Goal: Task Accomplishment & Management: Manage account settings

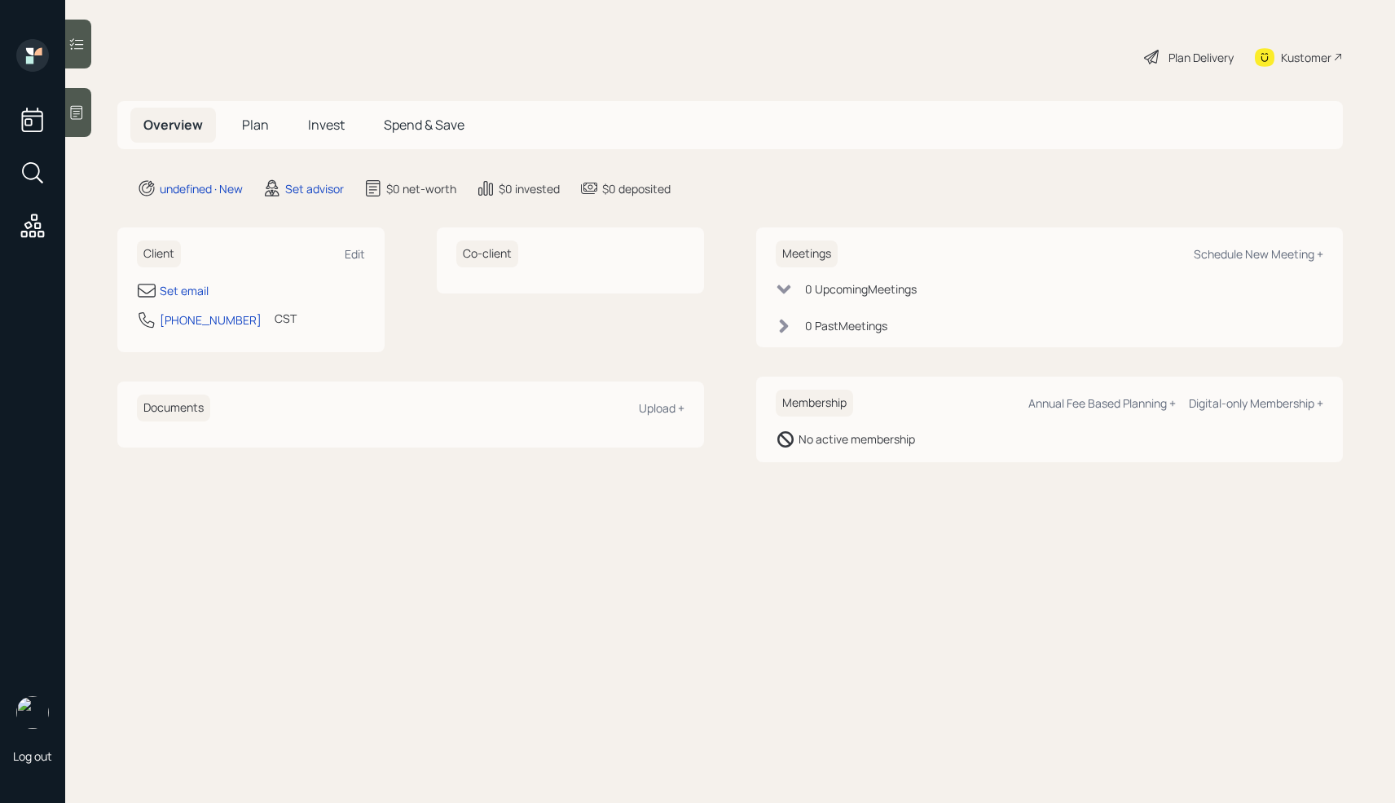
click at [76, 114] on icon at bounding box center [76, 112] width 16 height 16
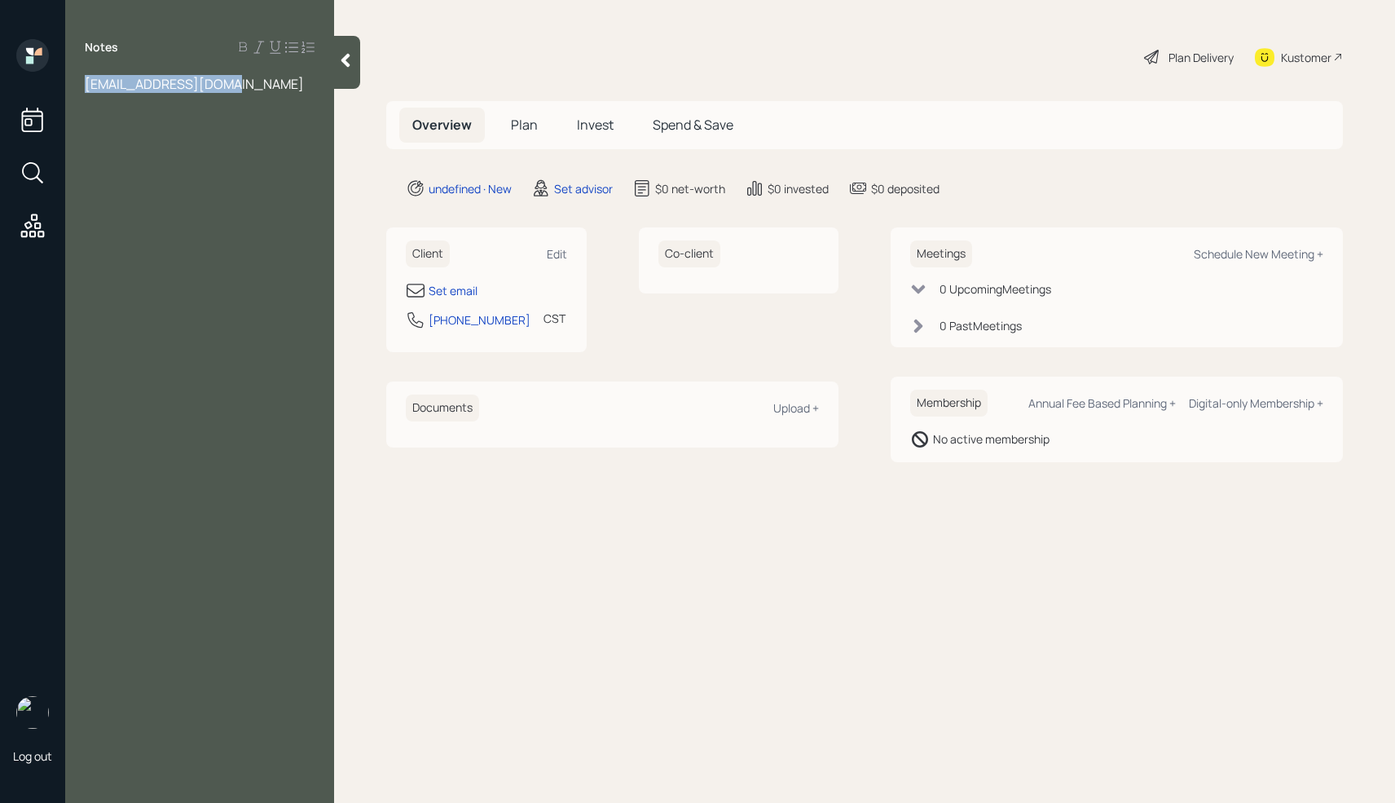
drag, startPoint x: 237, startPoint y: 77, endPoint x: 68, endPoint y: 76, distance: 168.7
click at [68, 76] on div "[EMAIL_ADDRESS][DOMAIN_NAME]" at bounding box center [199, 84] width 269 height 18
copy span "[EMAIL_ADDRESS][DOMAIN_NAME]"
click at [451, 288] on div "Set email" at bounding box center [453, 290] width 49 height 17
select select "America/[GEOGRAPHIC_DATA]"
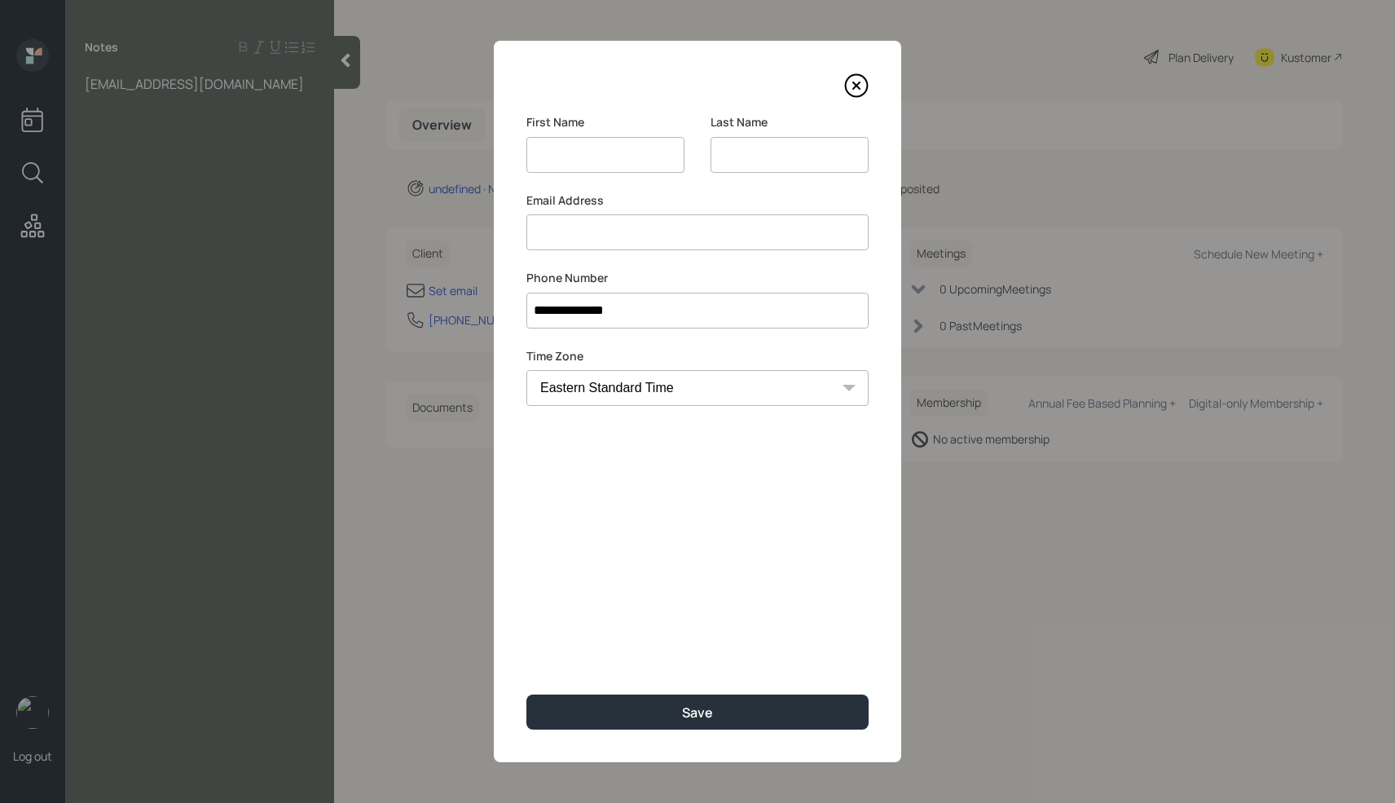
click at [587, 227] on div "Email Address" at bounding box center [697, 221] width 342 height 59
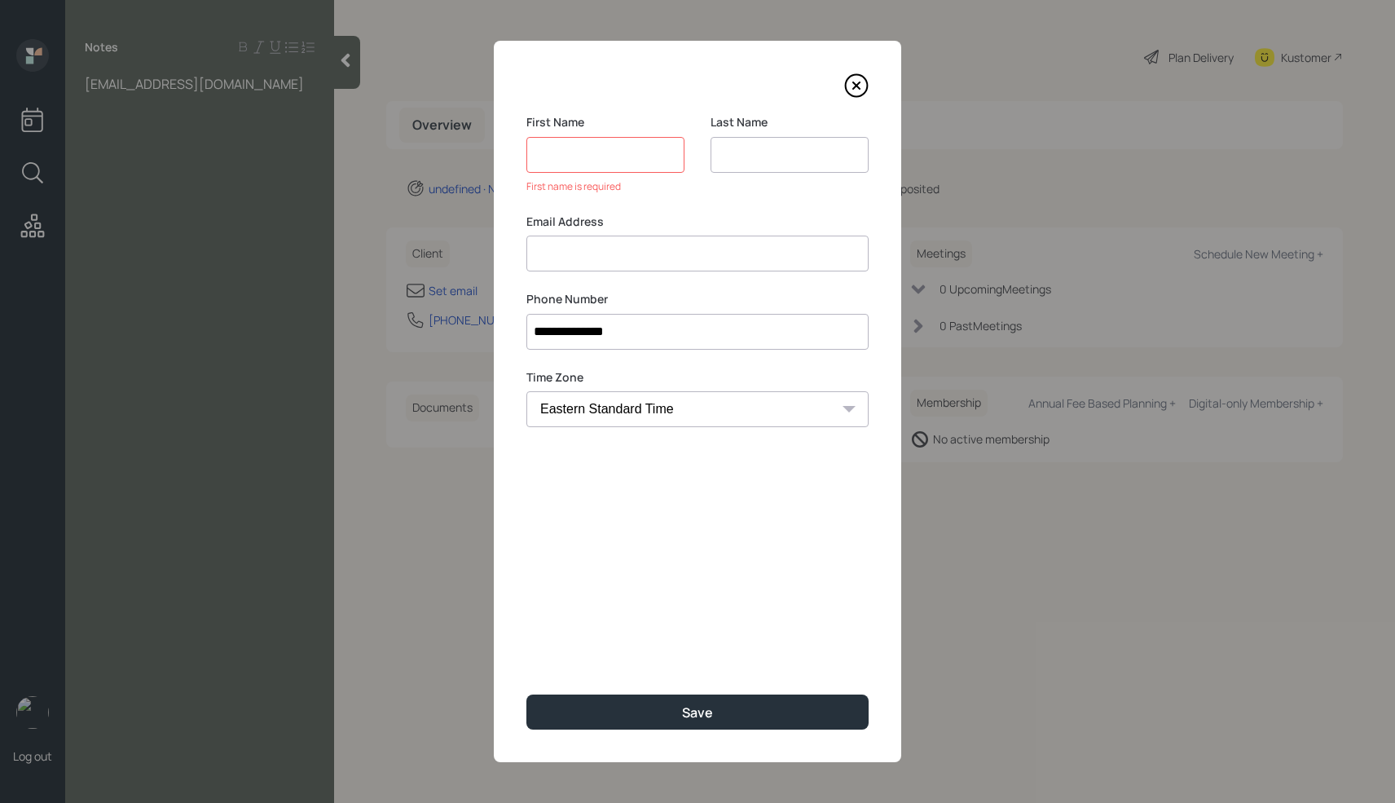
paste input "[EMAIL_ADDRESS][DOMAIN_NAME]"
type input "[EMAIL_ADDRESS][DOMAIN_NAME]"
click at [571, 156] on input at bounding box center [605, 155] width 158 height 36
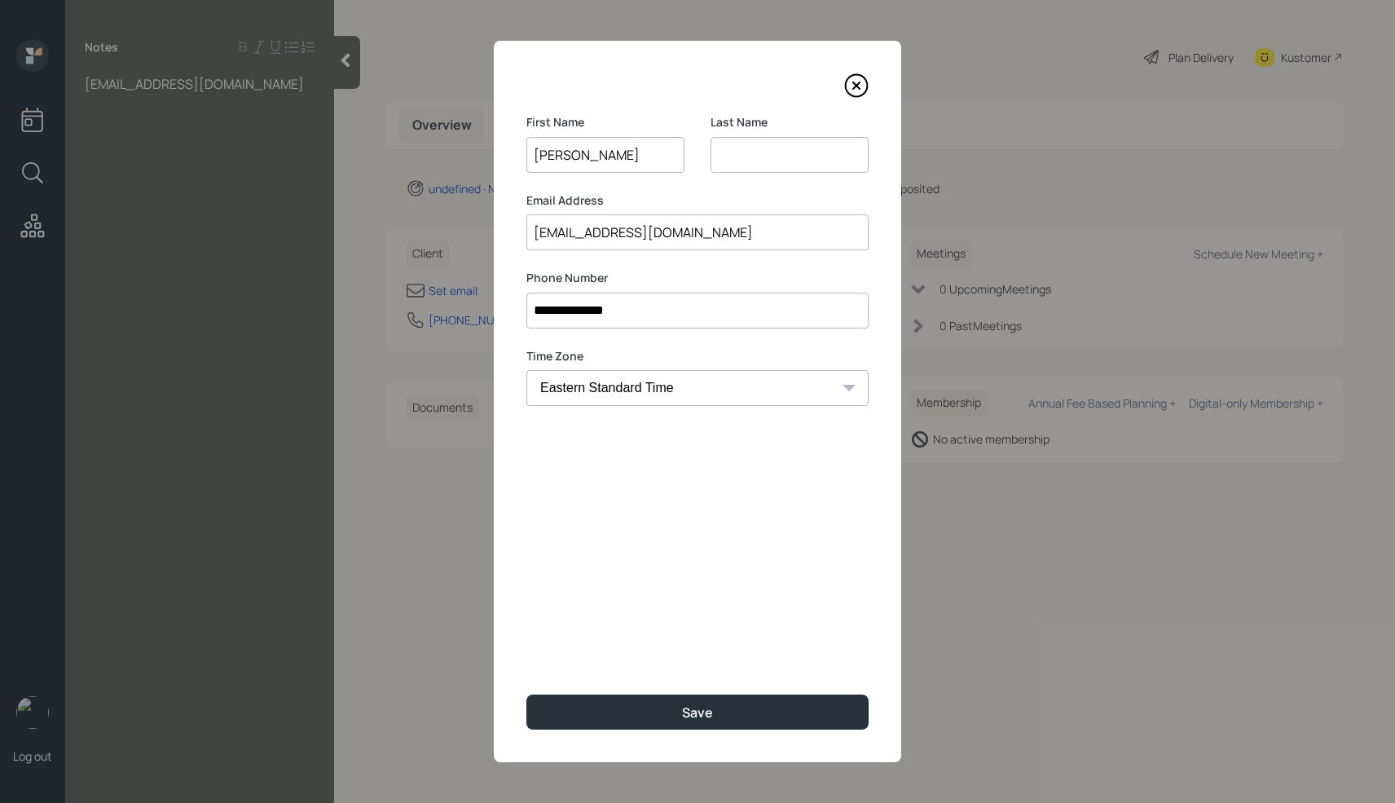
type input "[PERSON_NAME]"
click at [741, 150] on input at bounding box center [790, 155] width 158 height 36
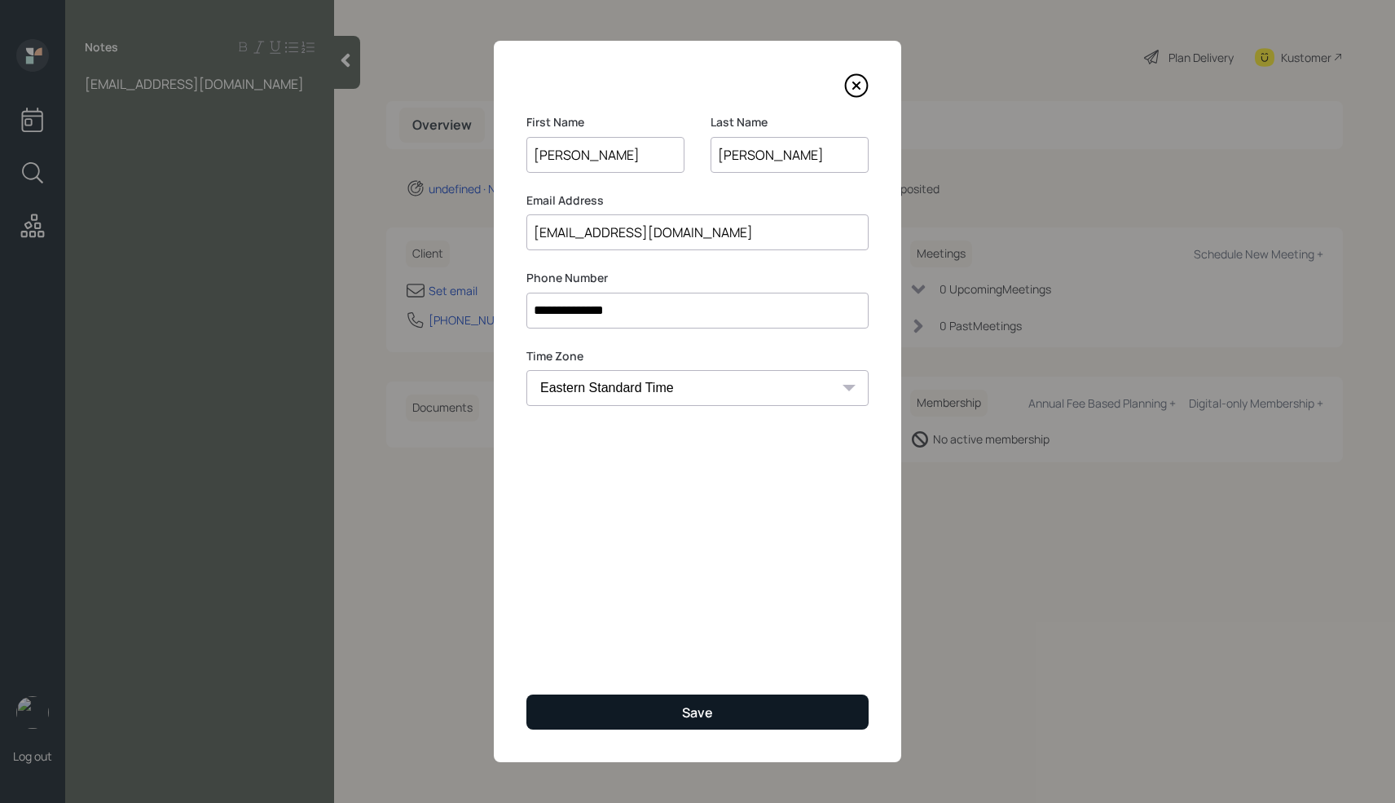
type input "[PERSON_NAME]"
click at [696, 715] on div "Save" at bounding box center [697, 712] width 31 height 18
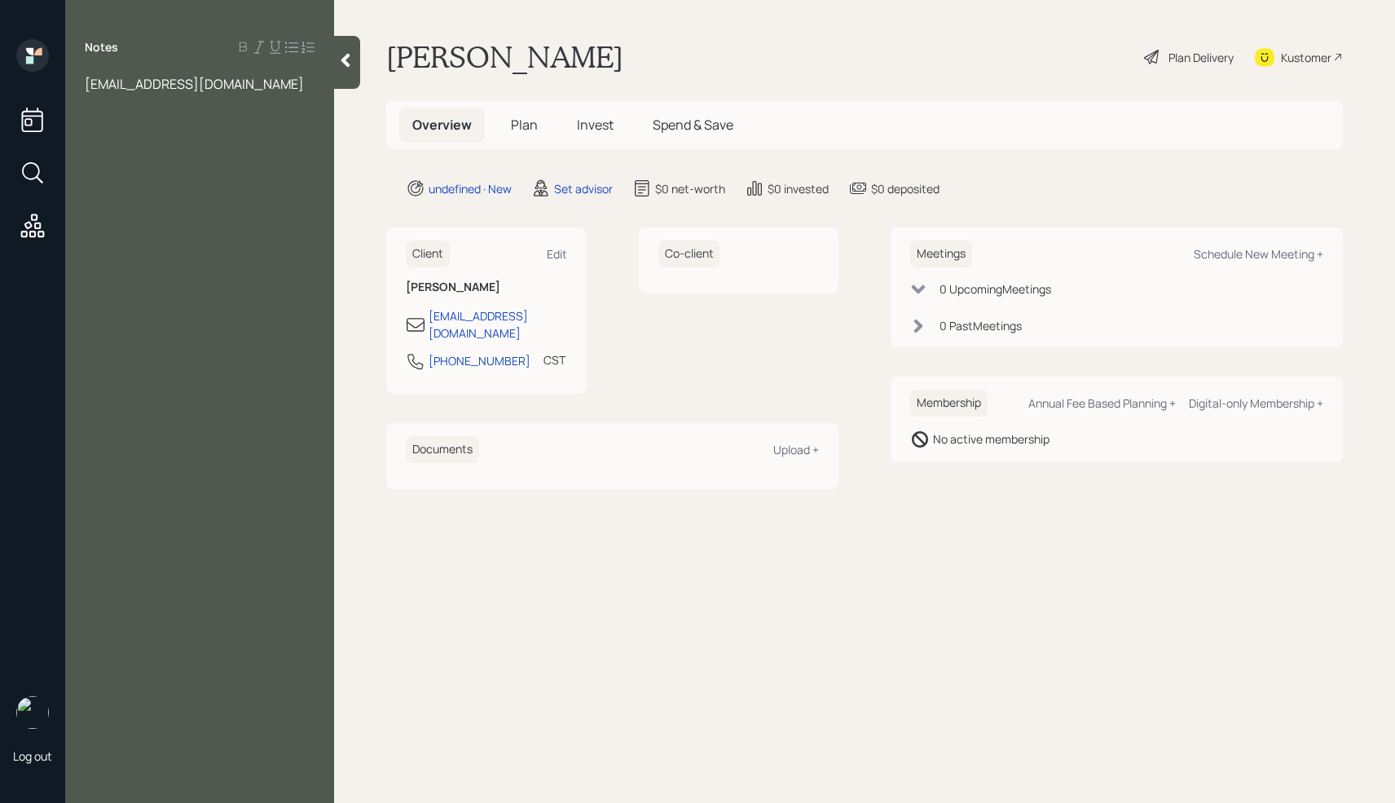
click at [232, 88] on div "[EMAIL_ADDRESS][DOMAIN_NAME]" at bounding box center [200, 84] width 230 height 18
click at [107, 101] on div at bounding box center [200, 102] width 230 height 18
click at [163, 150] on div "Savings -" at bounding box center [200, 156] width 230 height 18
